Goal: Task Accomplishment & Management: Manage account settings

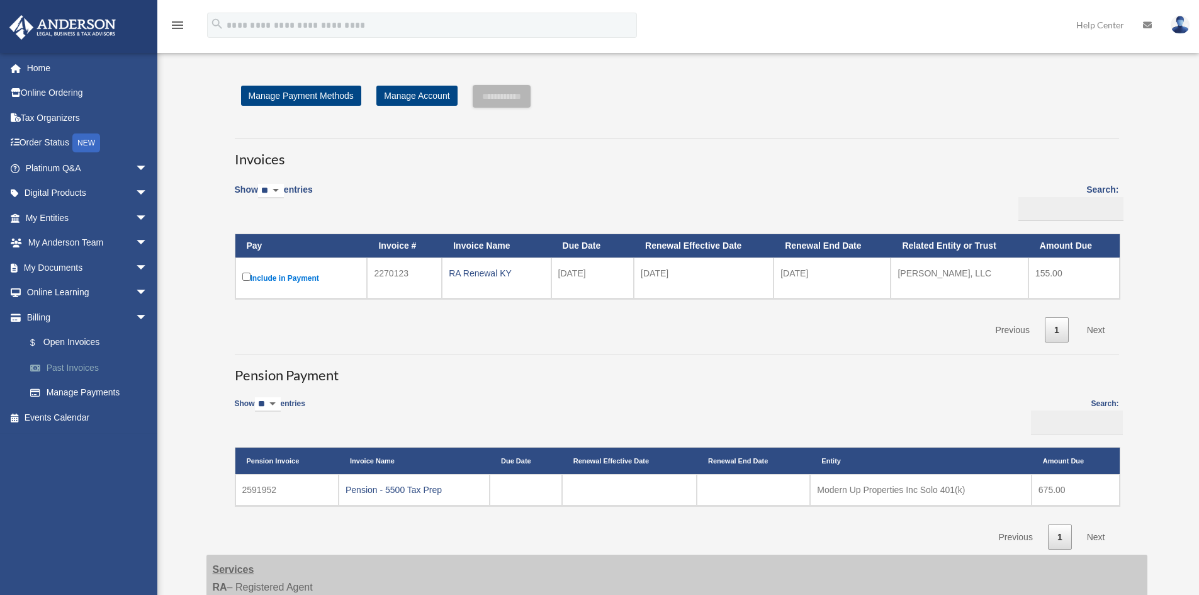
scroll to position [189, 0]
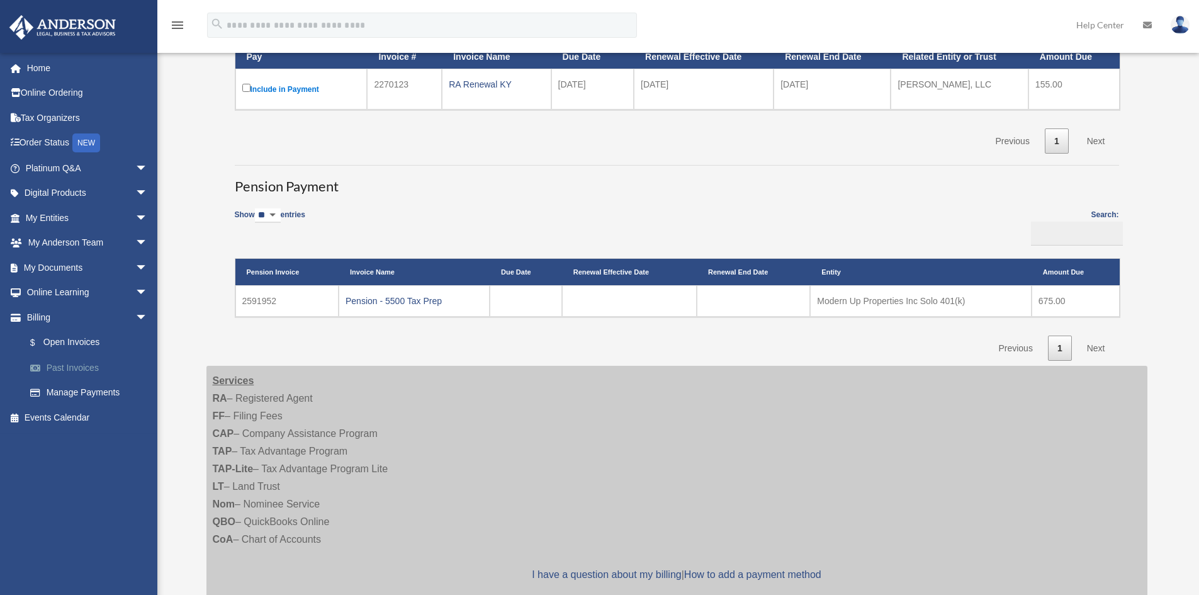
click at [78, 362] on link "Past Invoices" at bounding box center [92, 367] width 149 height 25
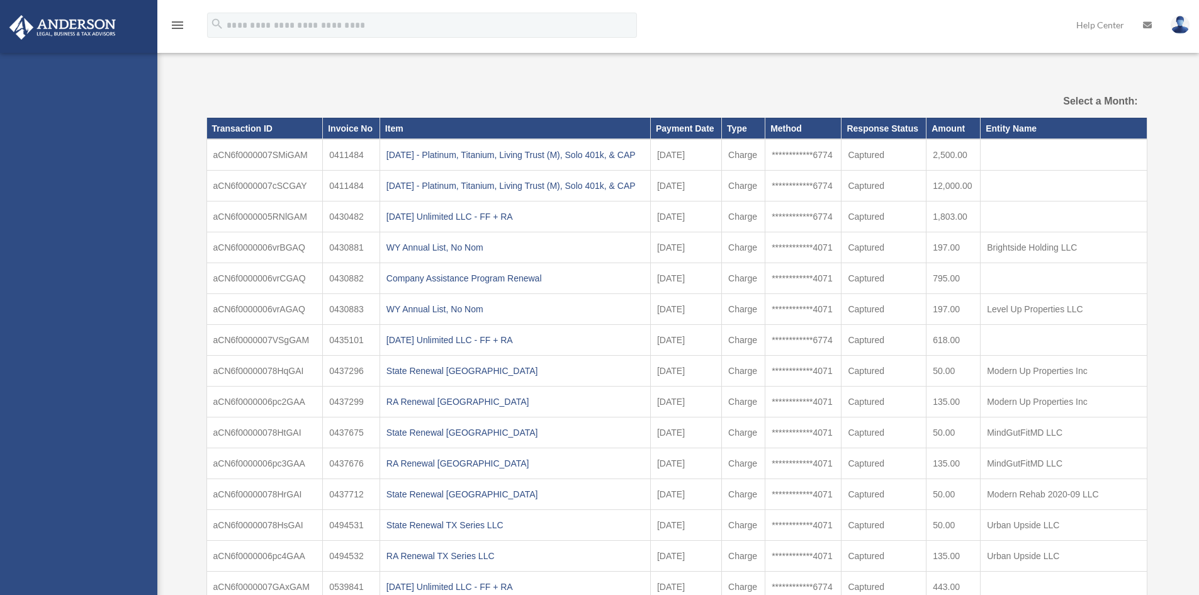
select select
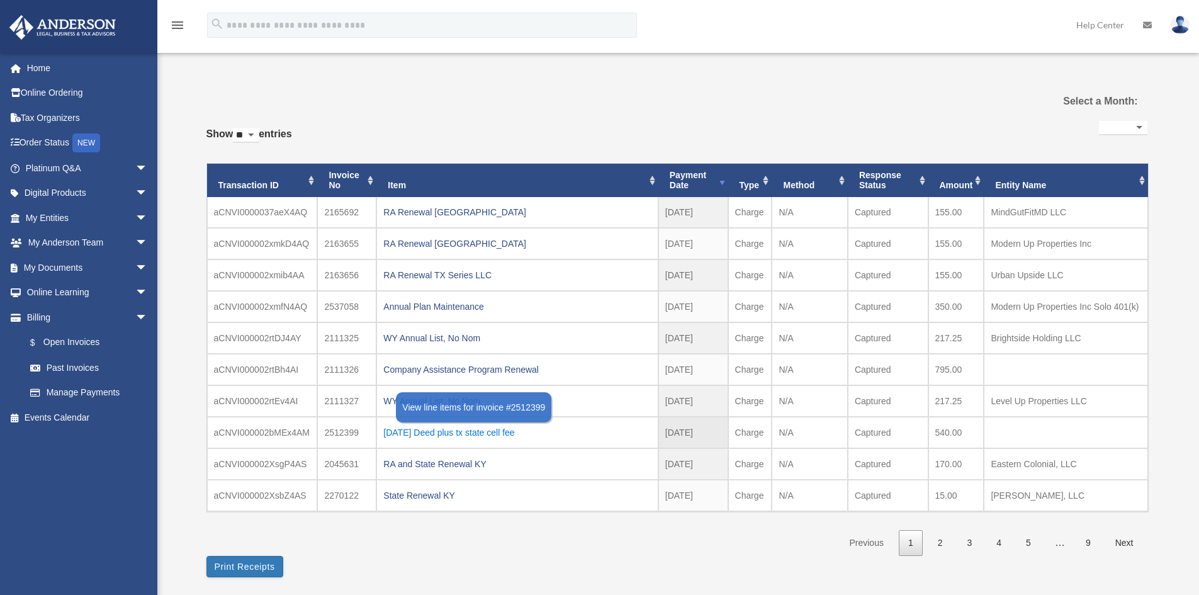
click at [417, 434] on div "[DATE] Deed plus tx state cell fee" at bounding box center [516, 433] width 267 height 18
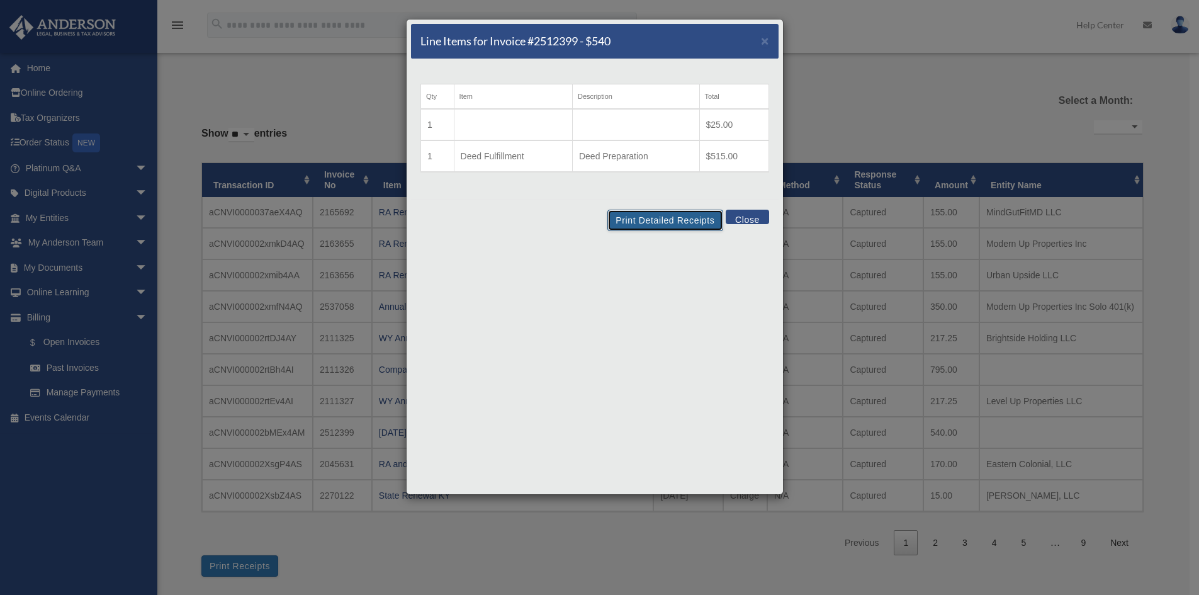
click at [660, 223] on button "Print Detailed Receipts" at bounding box center [664, 220] width 115 height 21
click at [738, 213] on button "Close" at bounding box center [747, 217] width 43 height 14
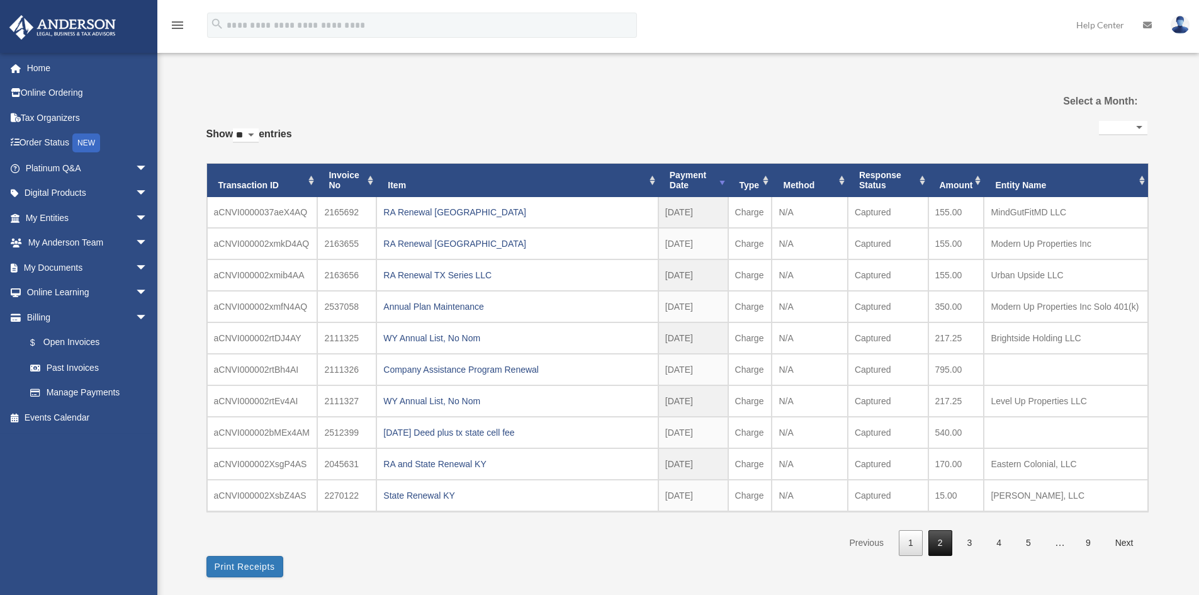
click at [936, 542] on link "2" at bounding box center [940, 543] width 24 height 26
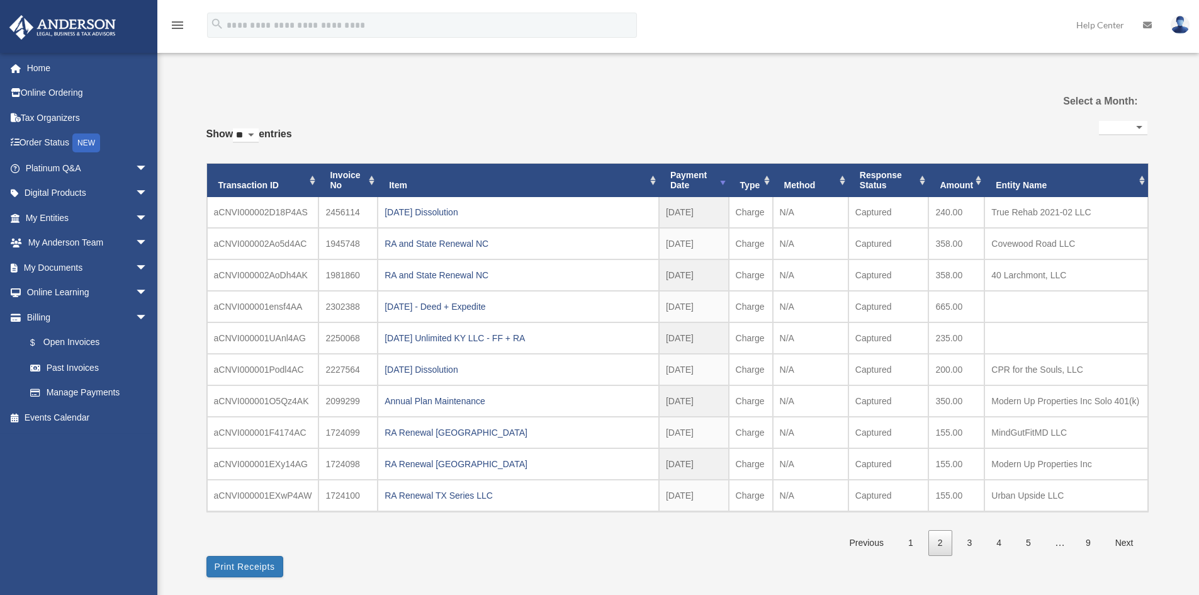
click at [939, 543] on link "2" at bounding box center [940, 543] width 24 height 26
